Goal: Navigation & Orientation: Find specific page/section

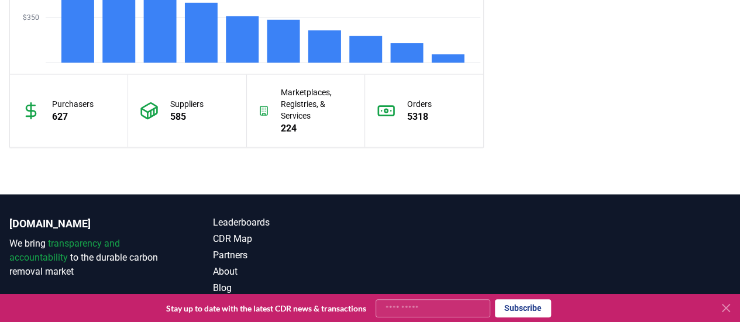
scroll to position [1147, 0]
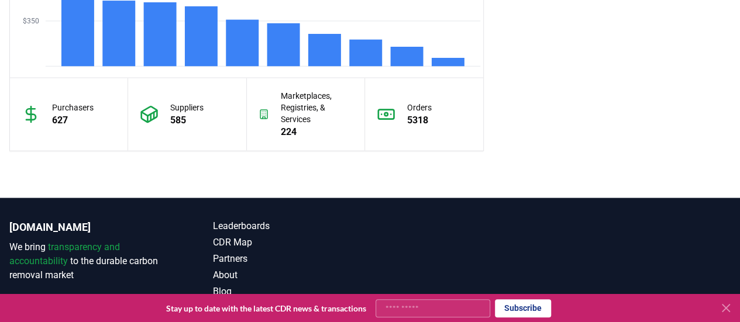
click at [185, 114] on p "585" at bounding box center [186, 121] width 33 height 14
click at [337, 109] on p "Marketplaces, Registries, & Services" at bounding box center [317, 107] width 72 height 35
click at [274, 112] on div "Marketplaces, Registries, & Services 224" at bounding box center [306, 114] width 118 height 73
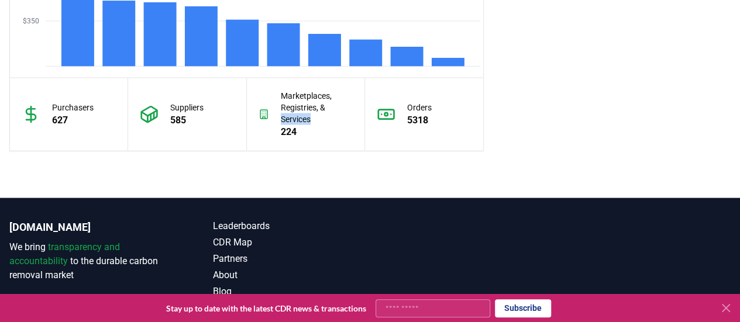
click at [274, 112] on div "Marketplaces, Registries, & Services 224" at bounding box center [306, 114] width 118 height 73
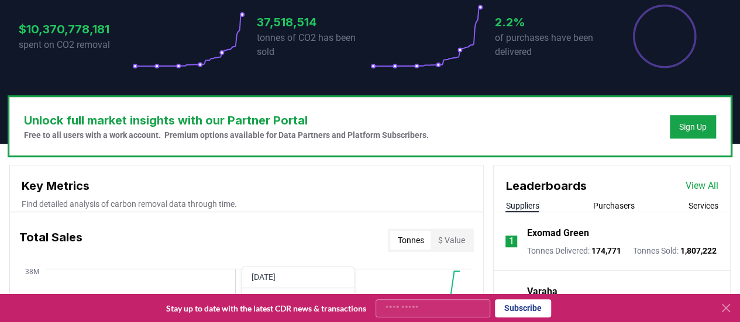
scroll to position [264, 0]
click at [683, 122] on div "Sign Up" at bounding box center [693, 127] width 28 height 12
